Goal: Navigation & Orientation: Find specific page/section

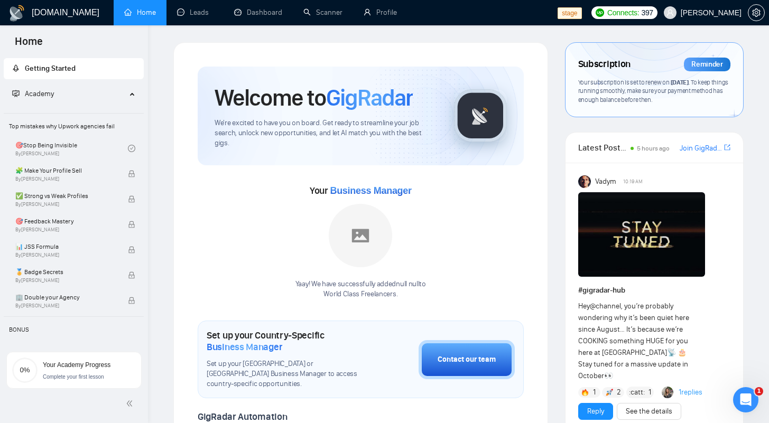
click at [512, 7] on ul "Home Leads Dashboard Scanner Profile" at bounding box center [334, 12] width 448 height 25
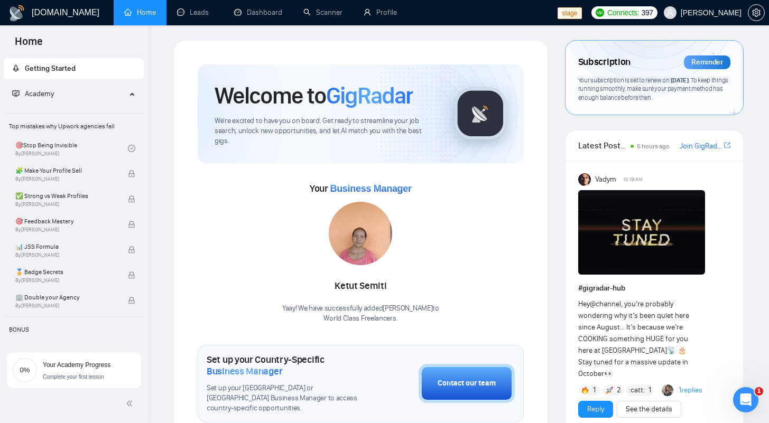
scroll to position [3, 0]
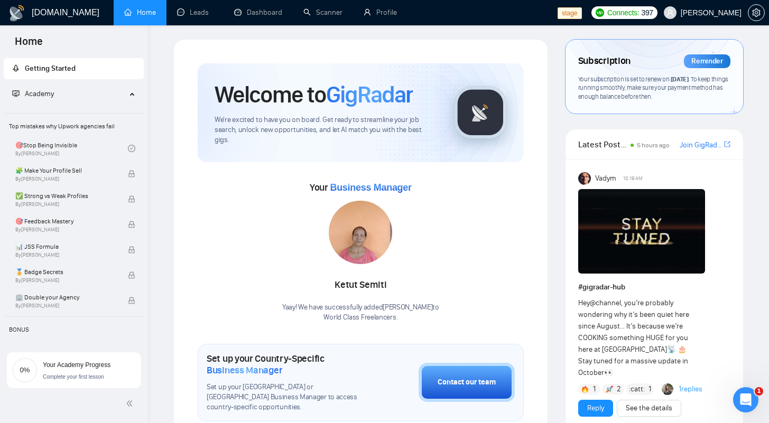
click at [697, 13] on span "Robert O'Kruk" at bounding box center [711, 13] width 61 height 0
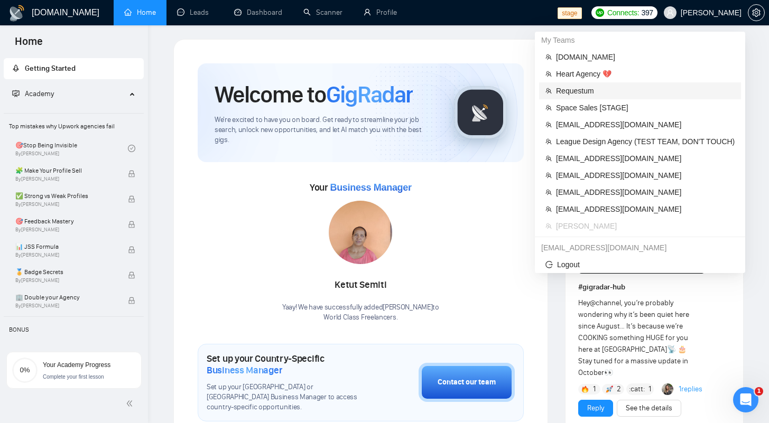
click at [570, 95] on span "Requestum" at bounding box center [645, 91] width 179 height 12
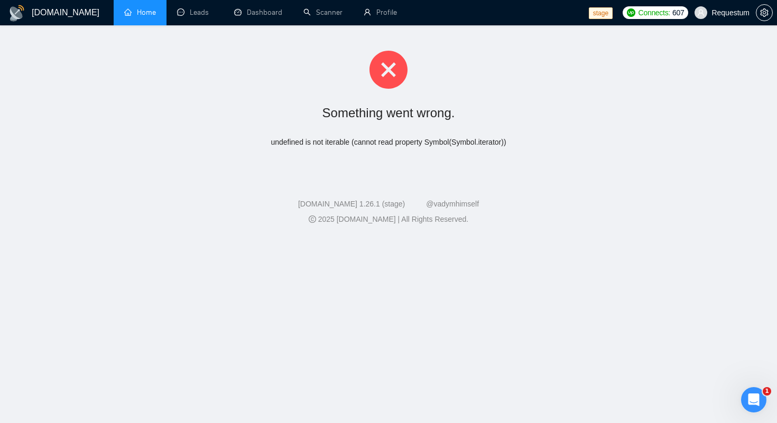
click at [150, 14] on link "Home" at bounding box center [140, 12] width 32 height 9
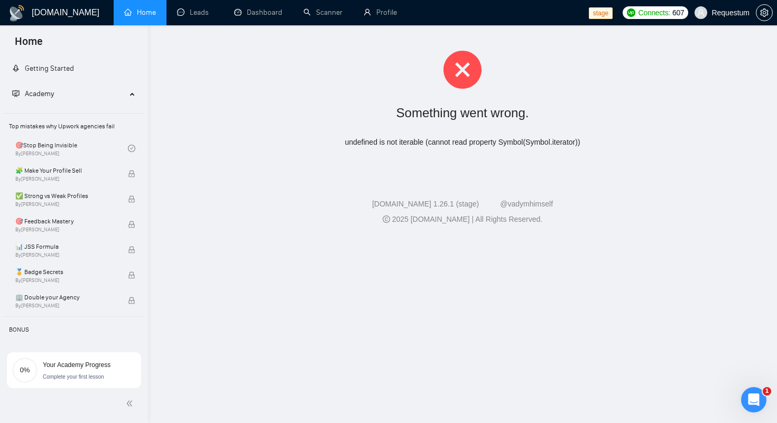
click at [150, 14] on span "Home" at bounding box center [146, 12] width 19 height 9
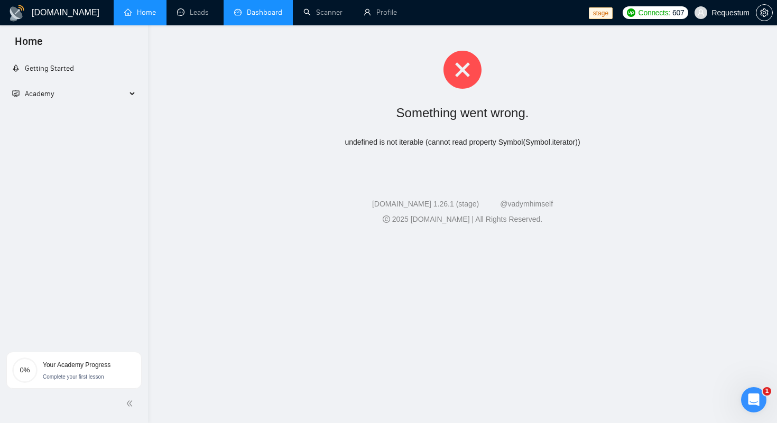
click at [258, 15] on link "Dashboard" at bounding box center [258, 12] width 48 height 9
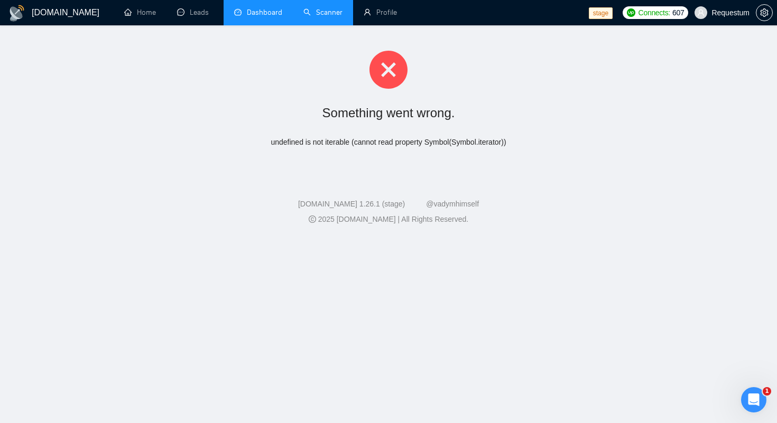
click at [313, 17] on link "Scanner" at bounding box center [322, 12] width 39 height 9
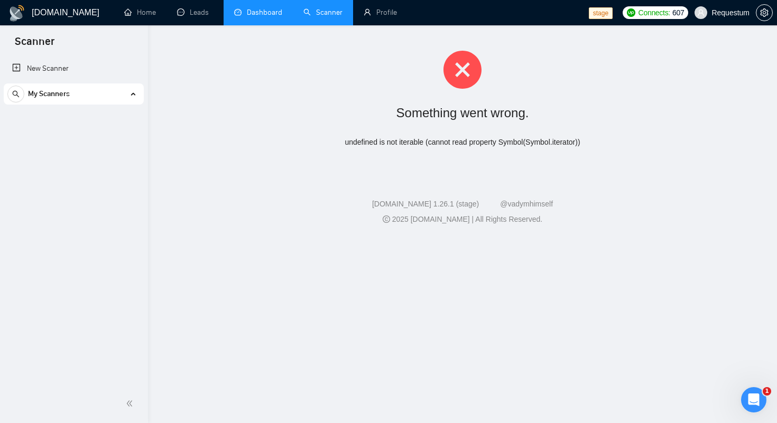
click at [273, 147] on div "undefined is not iterable (cannot read property Symbol(Symbol.iterator))" at bounding box center [462, 142] width 595 height 11
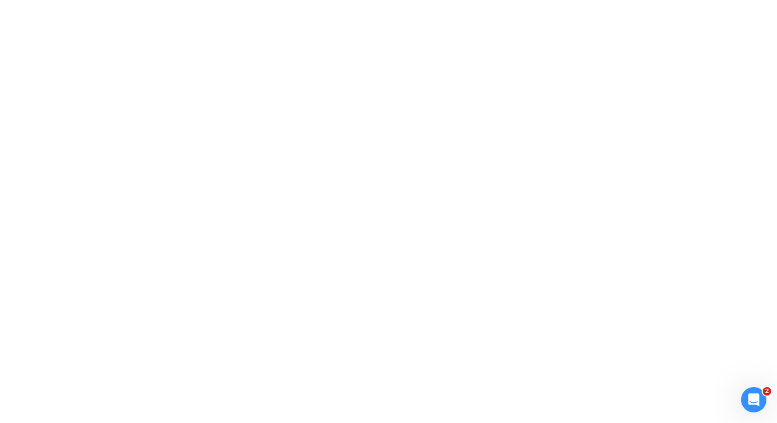
click at [207, 71] on div at bounding box center [388, 211] width 777 height 423
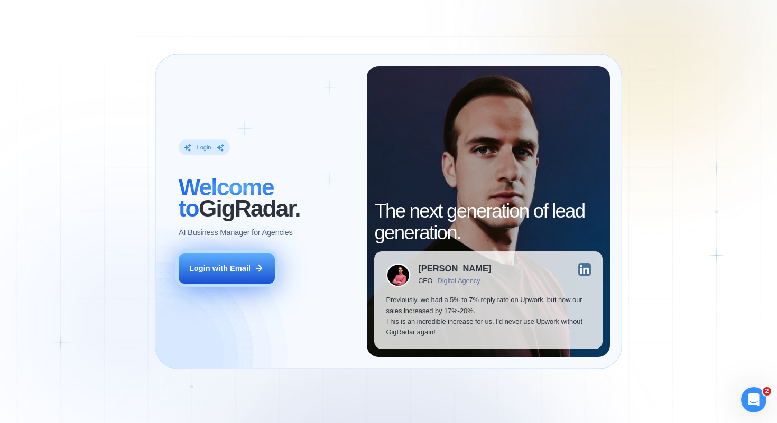
click at [231, 266] on div "Login with Email" at bounding box center [219, 268] width 61 height 11
